Goal: Task Accomplishment & Management: Manage account settings

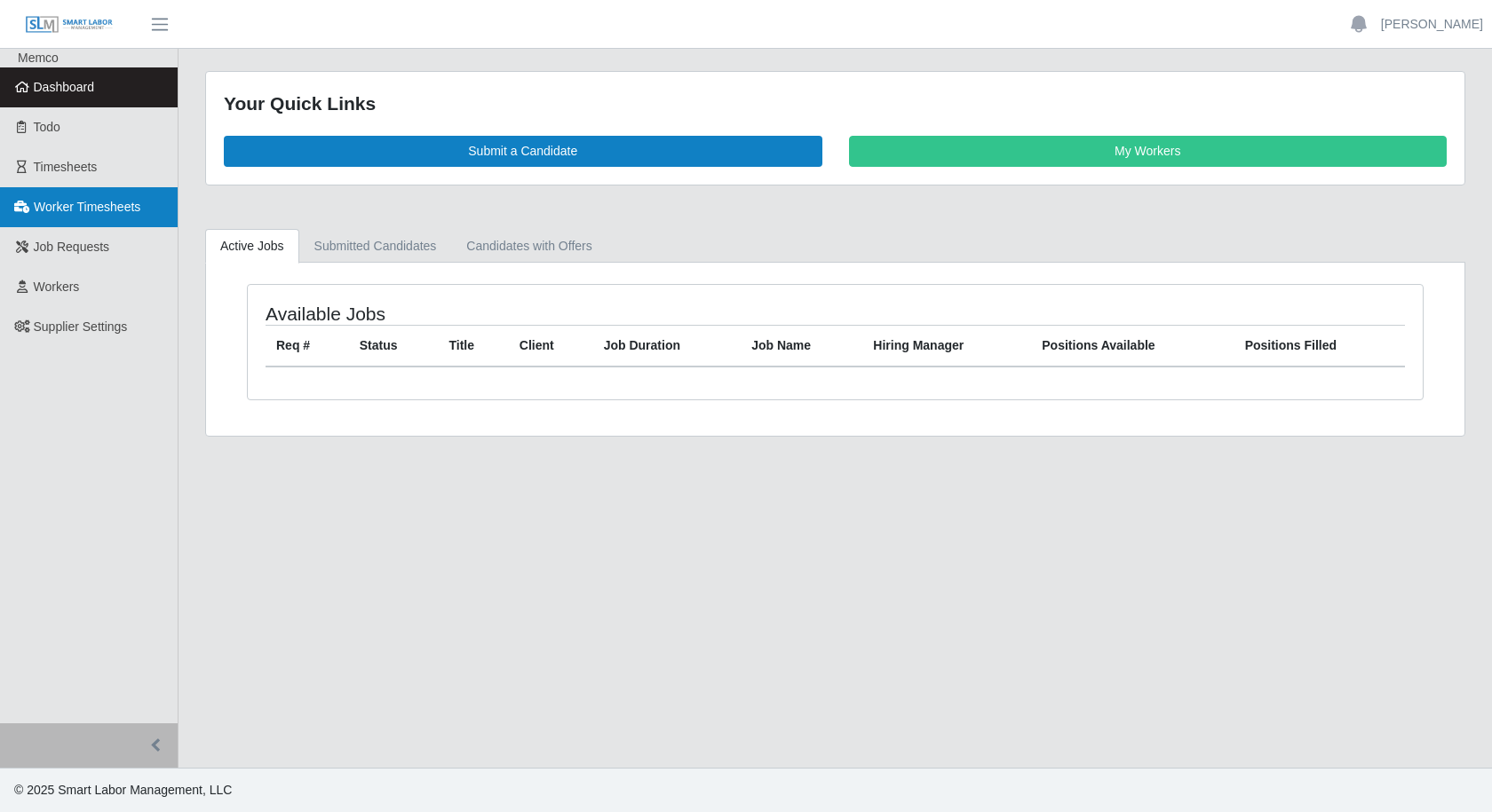
click at [100, 211] on span "Worker Timesheets" at bounding box center [87, 207] width 106 height 14
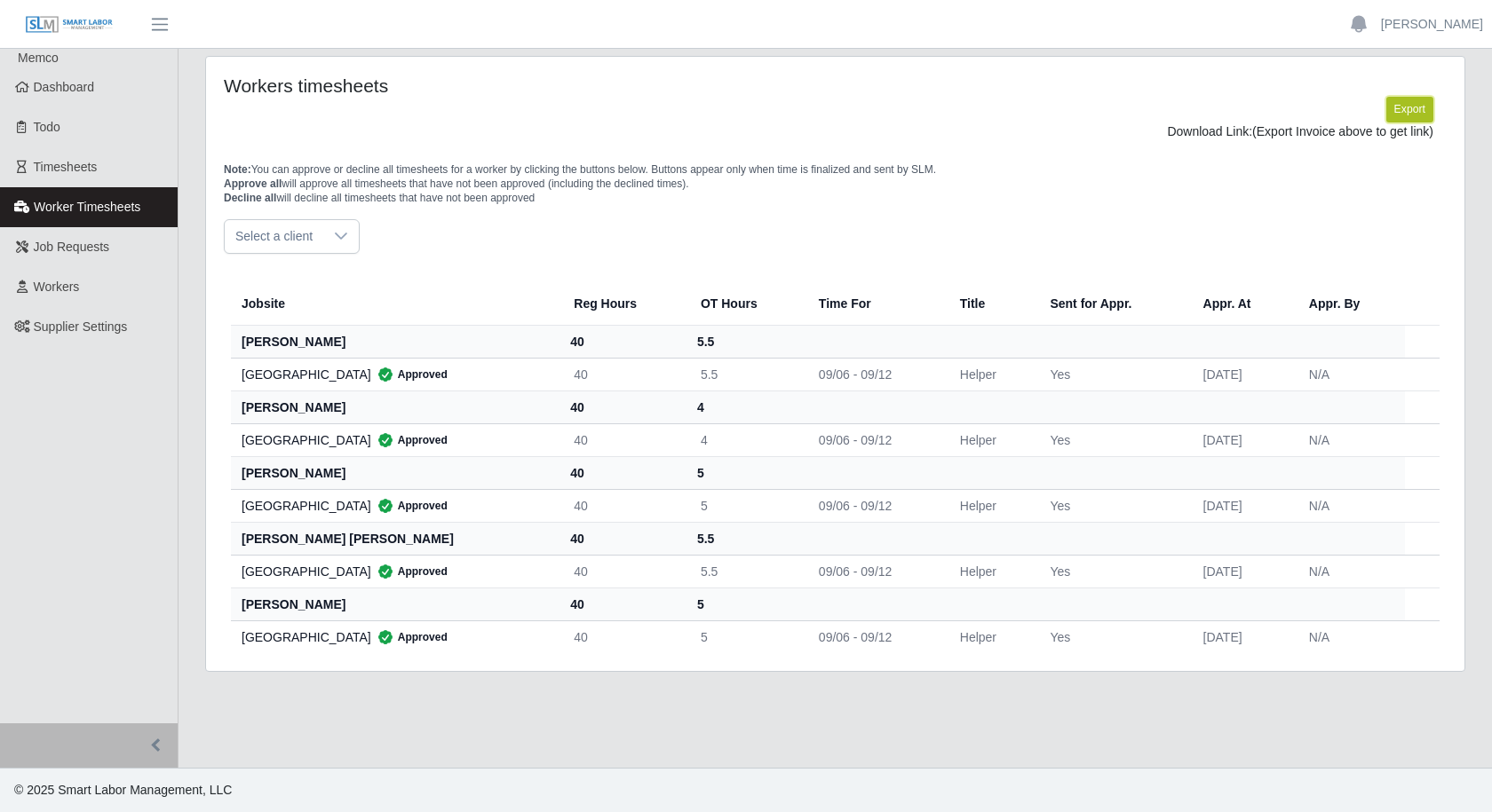
click at [1420, 111] on button "Export" at bounding box center [1410, 109] width 47 height 25
click at [1302, 138] on link "[URL][DOMAIN_NAME]" at bounding box center [1368, 131] width 132 height 14
